Goal: Information Seeking & Learning: Find specific page/section

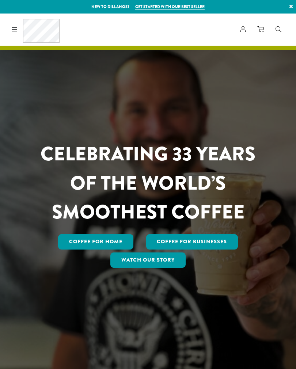
click at [11, 30] on link at bounding box center [13, 30] width 8 height 8
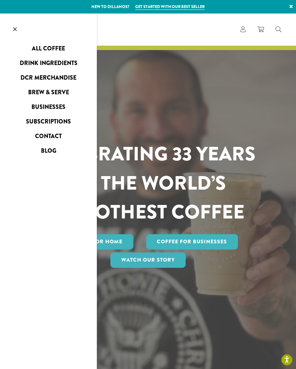
click at [53, 139] on link "Contact" at bounding box center [48, 136] width 97 height 12
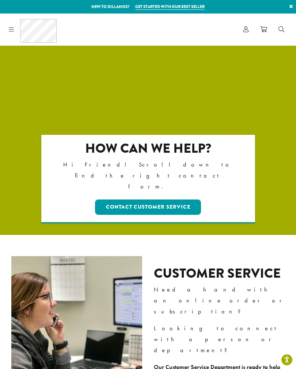
click at [195, 199] on link "Contact Customer Service" at bounding box center [148, 206] width 106 height 15
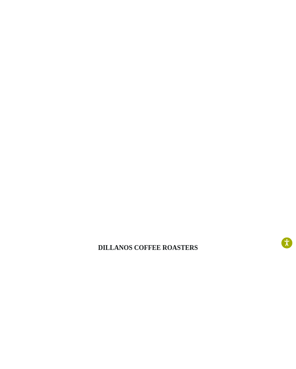
scroll to position [257, 0]
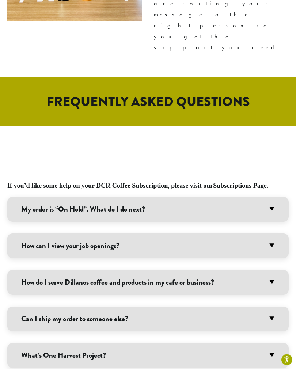
scroll to position [266, 0]
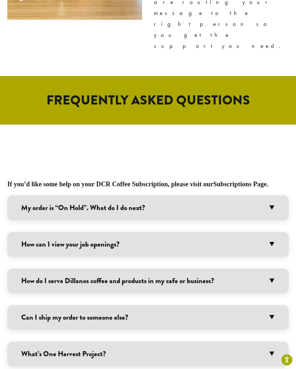
click at [251, 232] on h3 "How can I view your job openings?" at bounding box center [147, 244] width 281 height 25
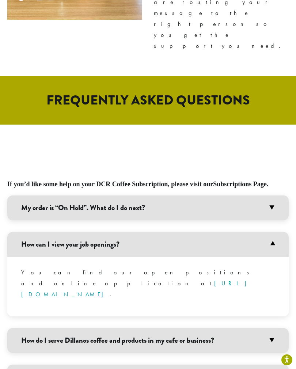
click at [230, 279] on link "https://www.dillanos.com/work-here/" at bounding box center [137, 288] width 232 height 19
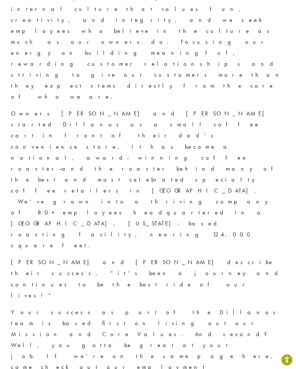
scroll to position [265, 0]
